Goal: Find specific page/section

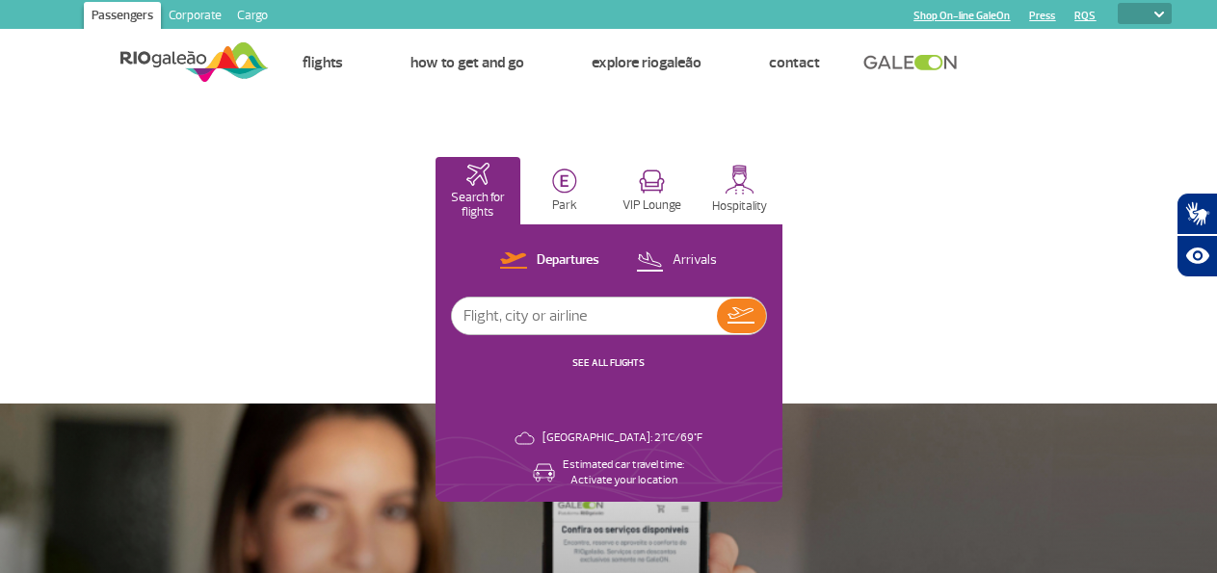
select select
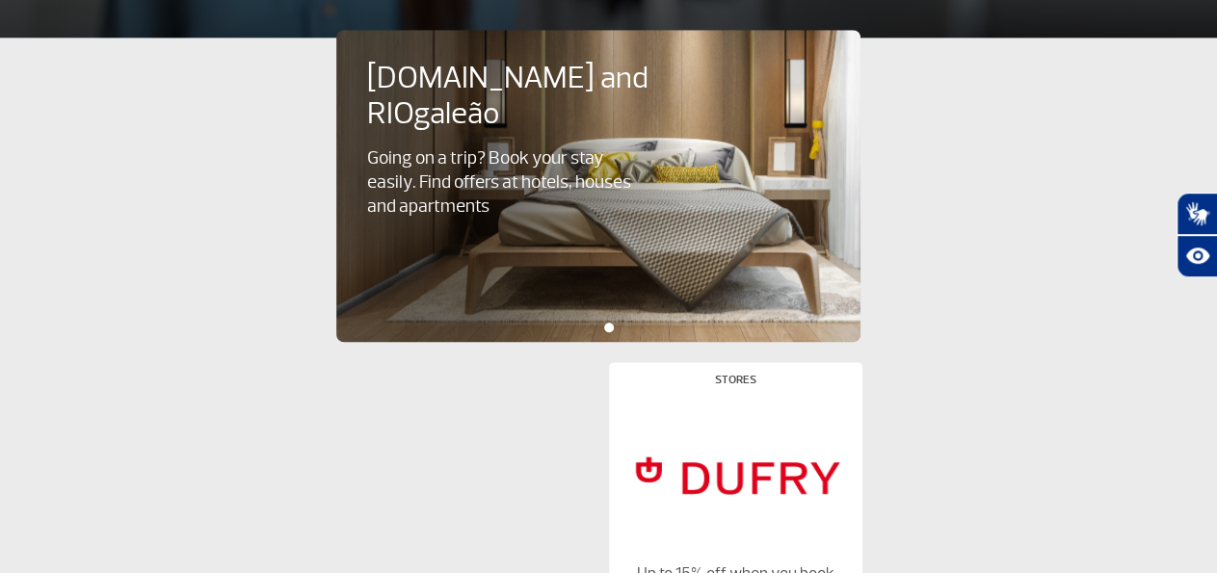
scroll to position [668, 0]
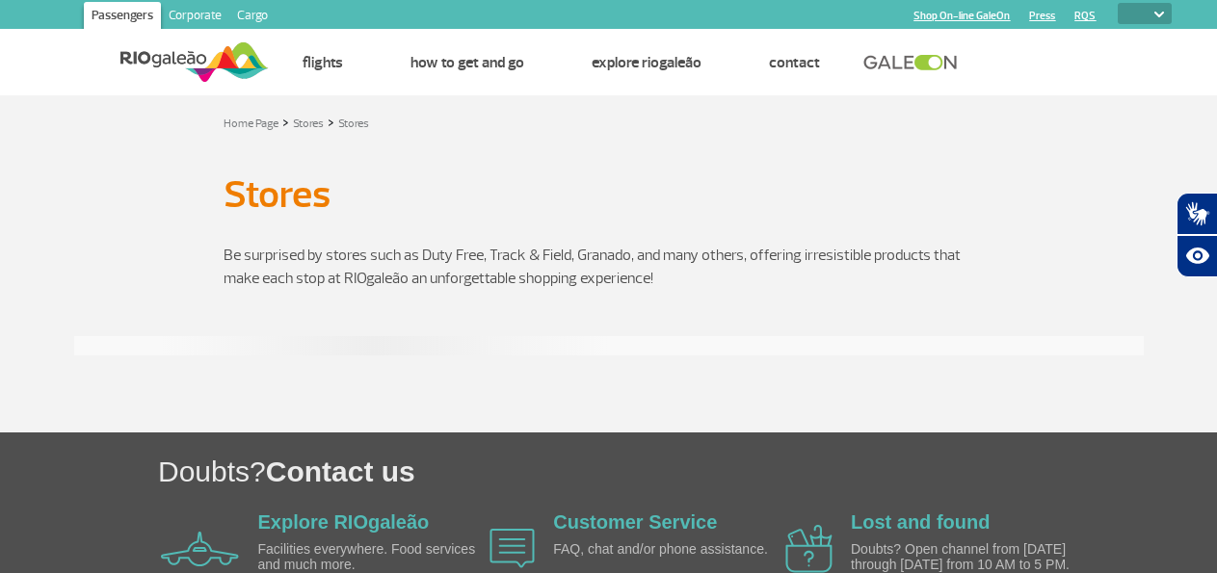
select select
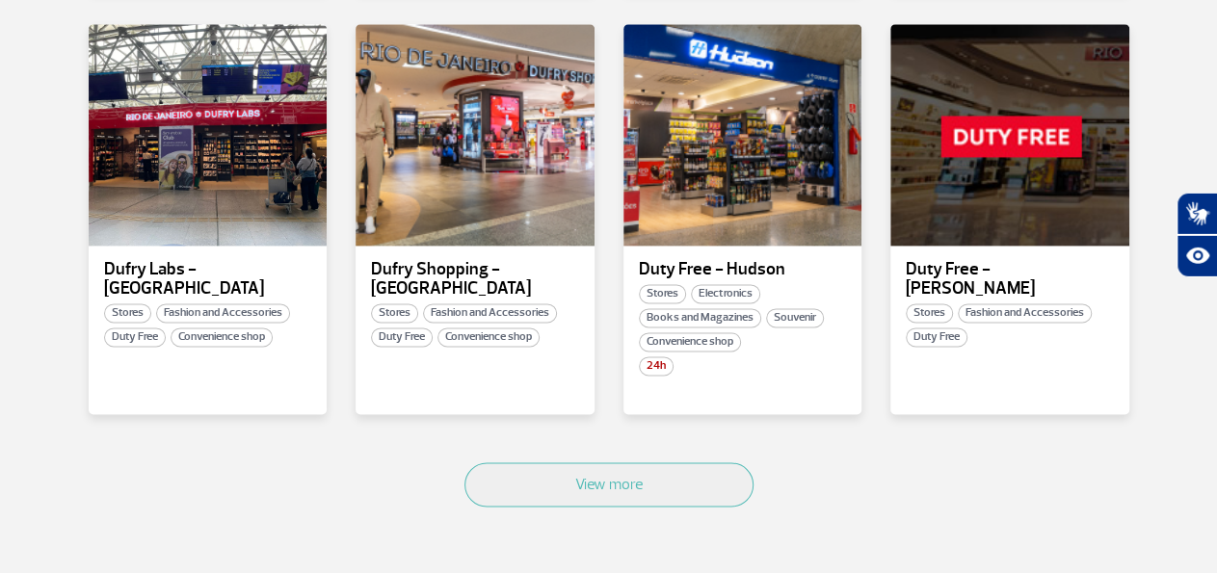
scroll to position [1302, 0]
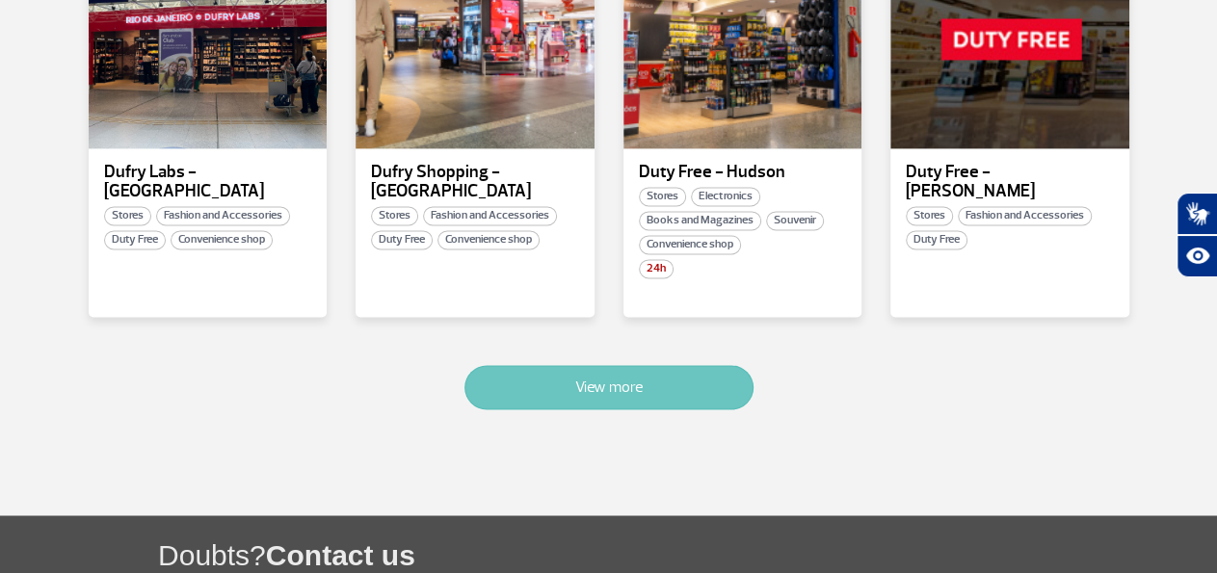
click at [665, 377] on button "View more" at bounding box center [608, 387] width 289 height 44
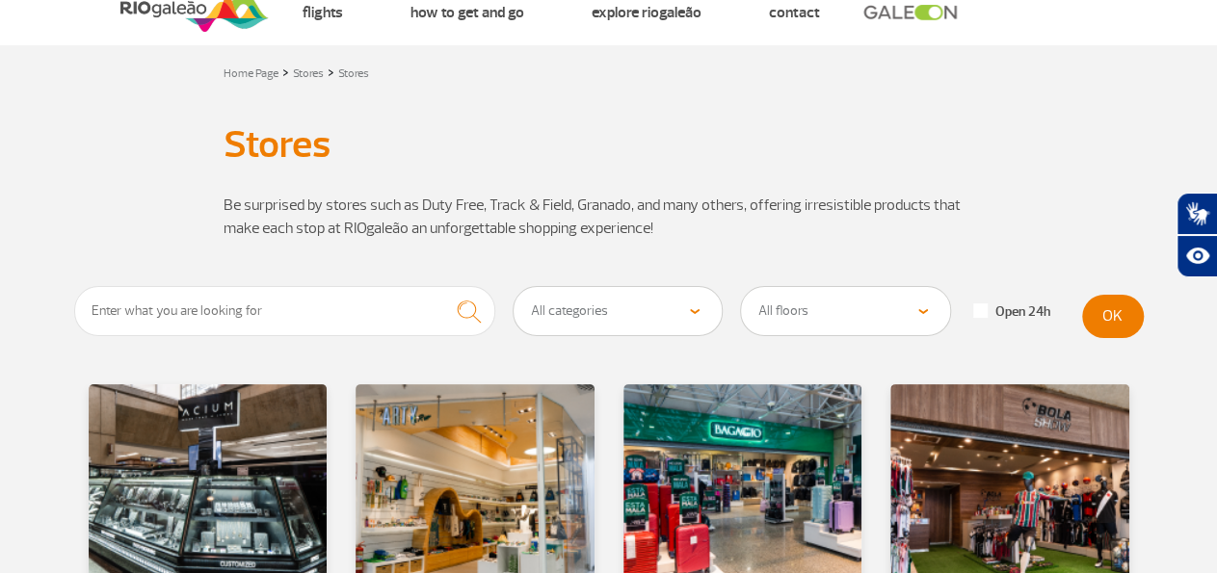
scroll to position [0, 0]
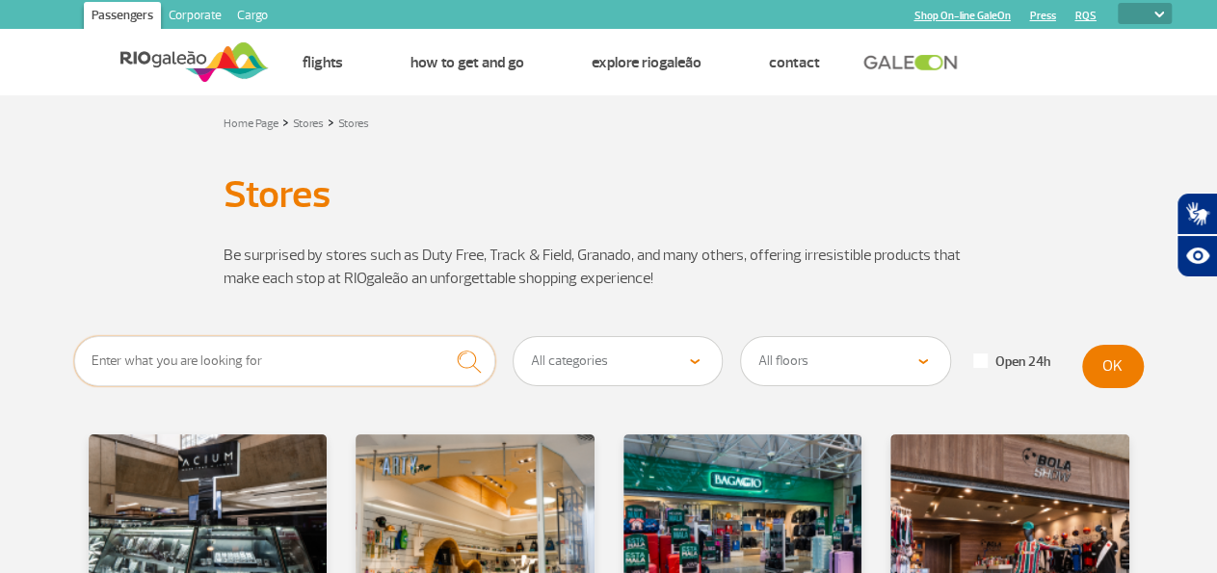
click at [207, 355] on input "text" at bounding box center [285, 361] width 422 height 50
type input "TELEFONIA"
click at [442, 336] on button "submit" at bounding box center [468, 361] width 53 height 51
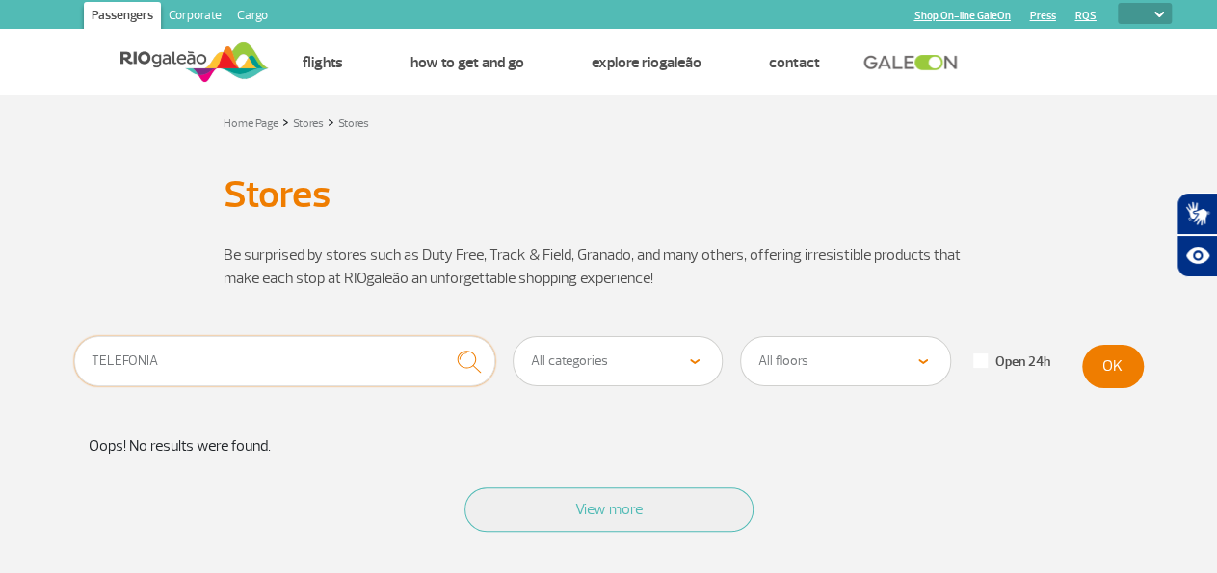
drag, startPoint x: 153, startPoint y: 368, endPoint x: 66, endPoint y: 368, distance: 86.7
click at [74, 368] on input "TELEFONIA" at bounding box center [285, 361] width 422 height 50
type input "VIVO"
click at [442, 336] on button "submit" at bounding box center [468, 361] width 53 height 51
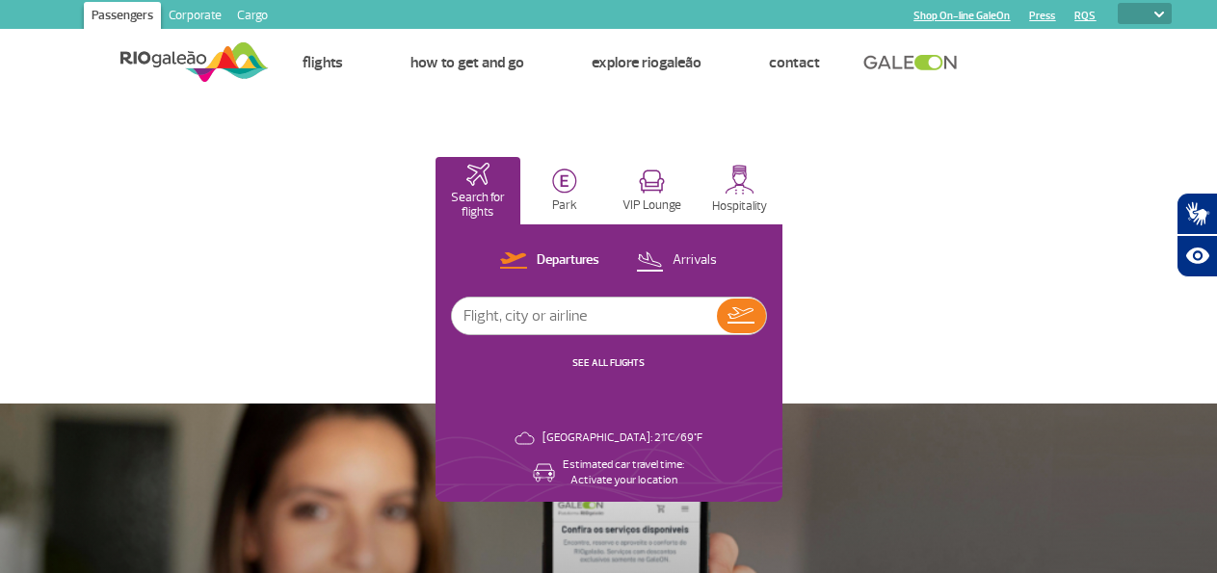
select select
